Goal: Check status: Check status

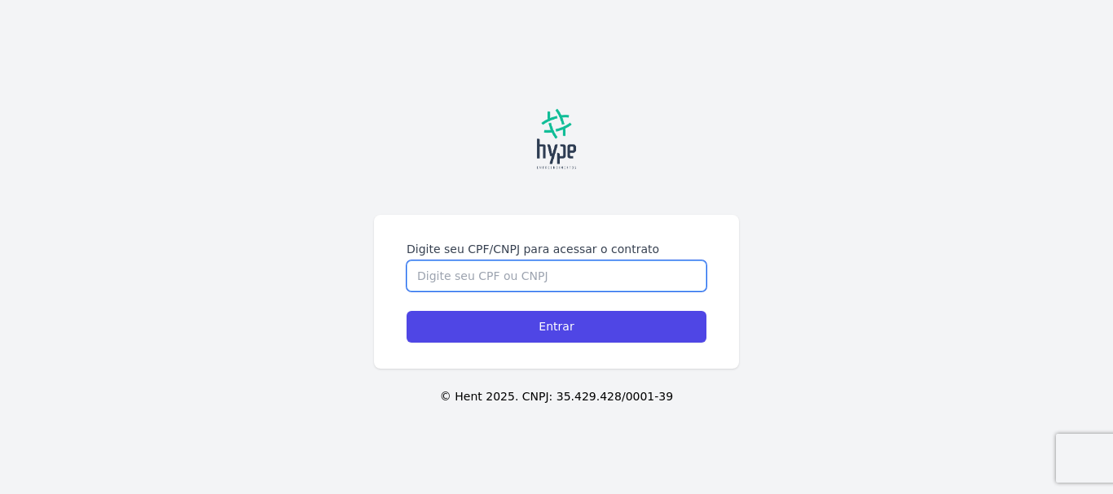
click at [549, 276] on input "Digite seu CPF/CNPJ para acessar o contrato" at bounding box center [556, 276] width 300 height 31
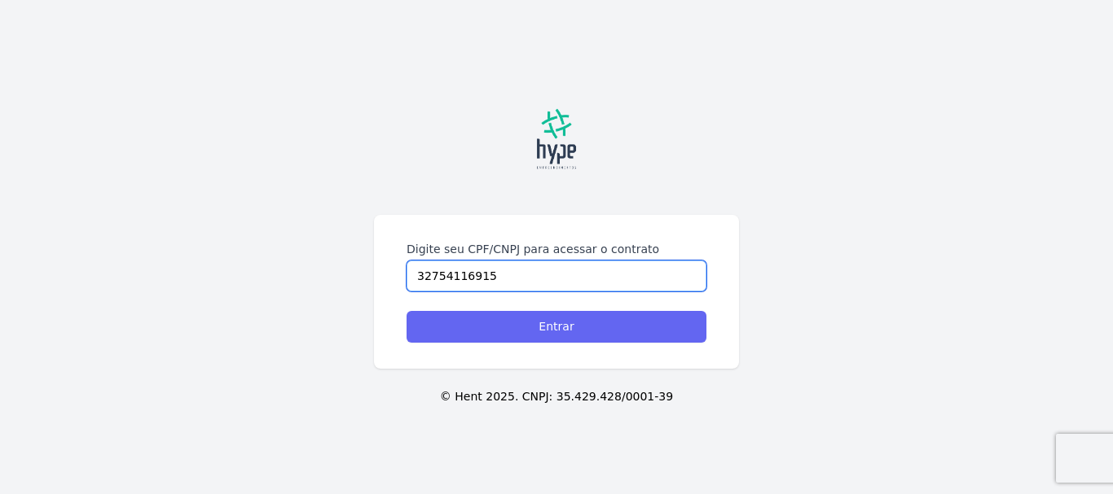
type input "32754116915"
click at [557, 323] on input "Entrar" at bounding box center [556, 327] width 300 height 32
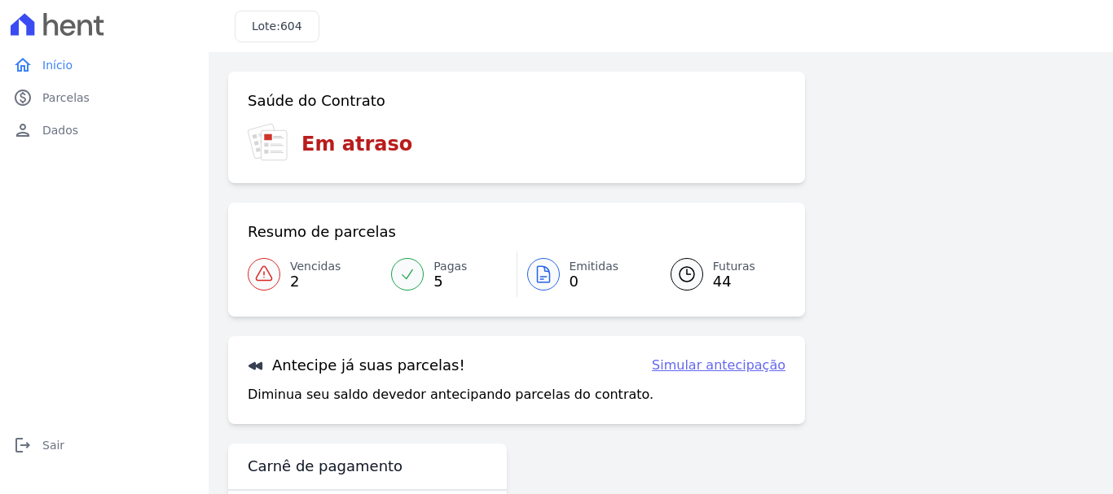
click at [300, 270] on span "Vencidas" at bounding box center [315, 266] width 50 height 17
